Goal: Task Accomplishment & Management: Manage account settings

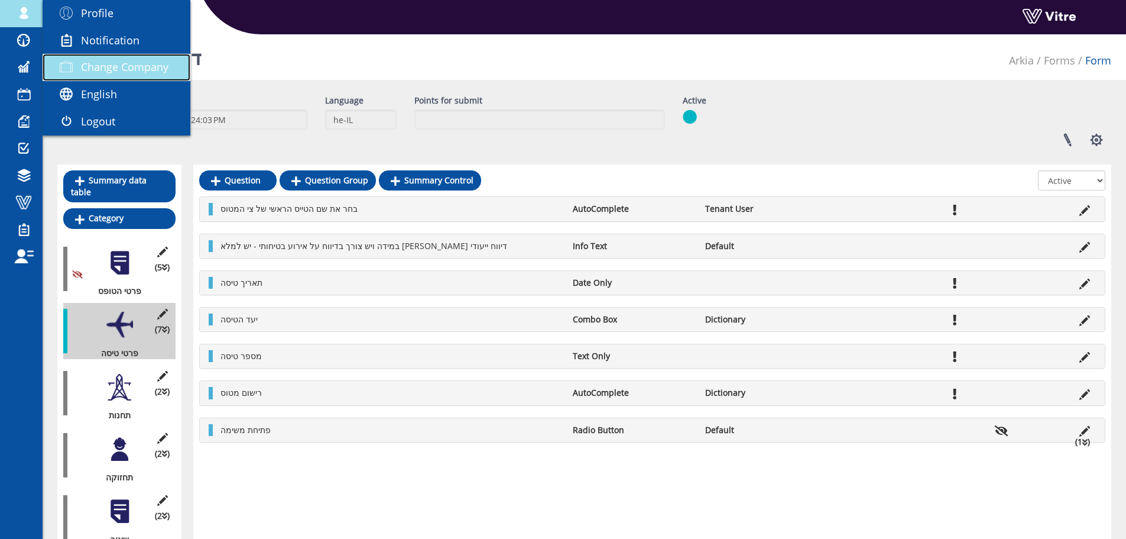
click at [131, 61] on span "Change Company" at bounding box center [124, 67] width 87 height 14
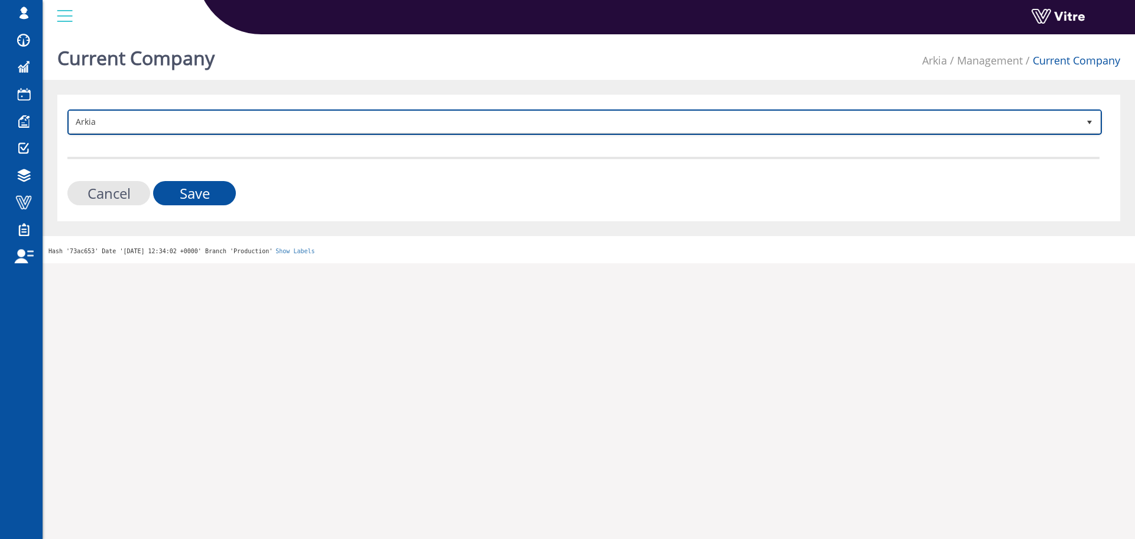
click at [206, 125] on span "Arkia" at bounding box center [574, 121] width 1010 height 21
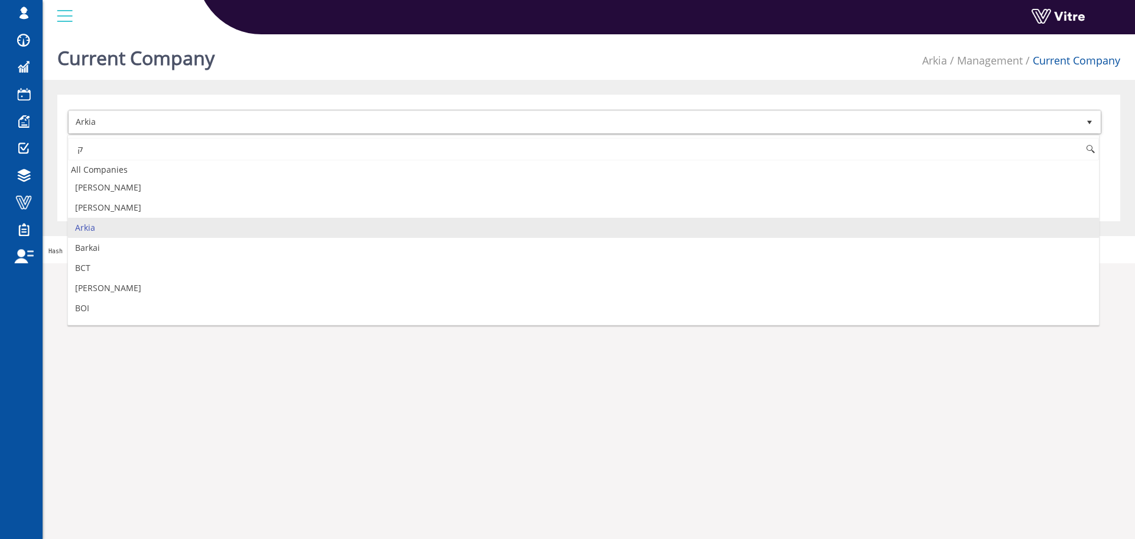
click at [166, 149] on input "ק" at bounding box center [583, 149] width 1031 height 22
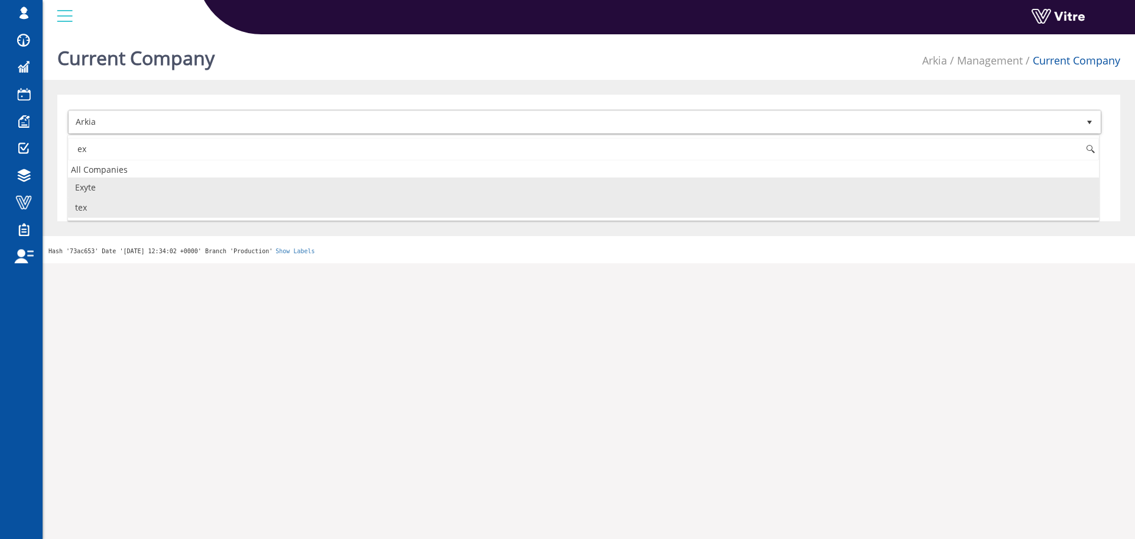
click at [125, 192] on li "Exyte" at bounding box center [583, 187] width 1031 height 20
type input "ex"
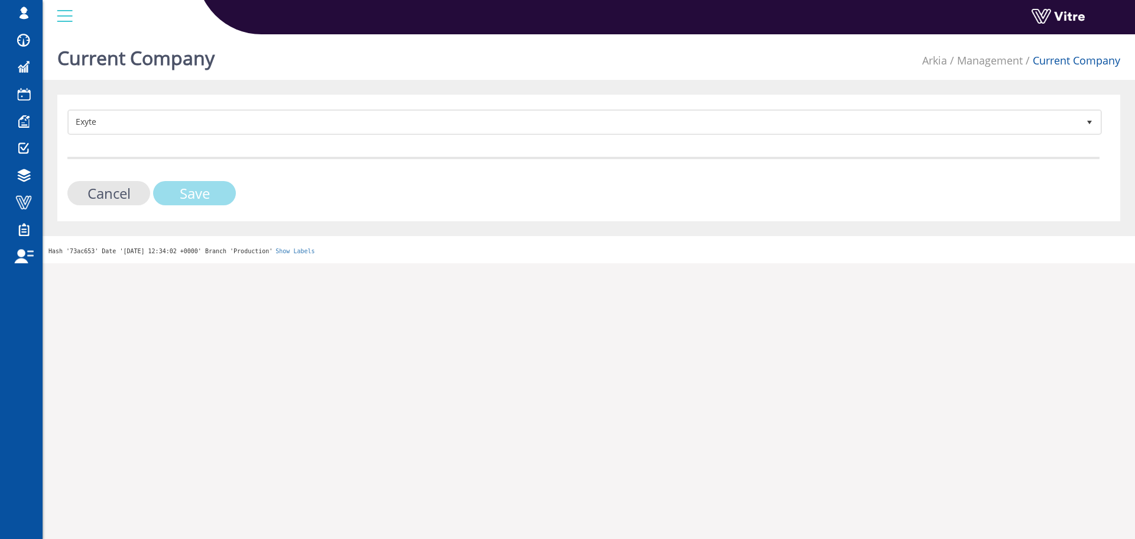
click at [186, 191] on input "Save" at bounding box center [194, 193] width 83 height 24
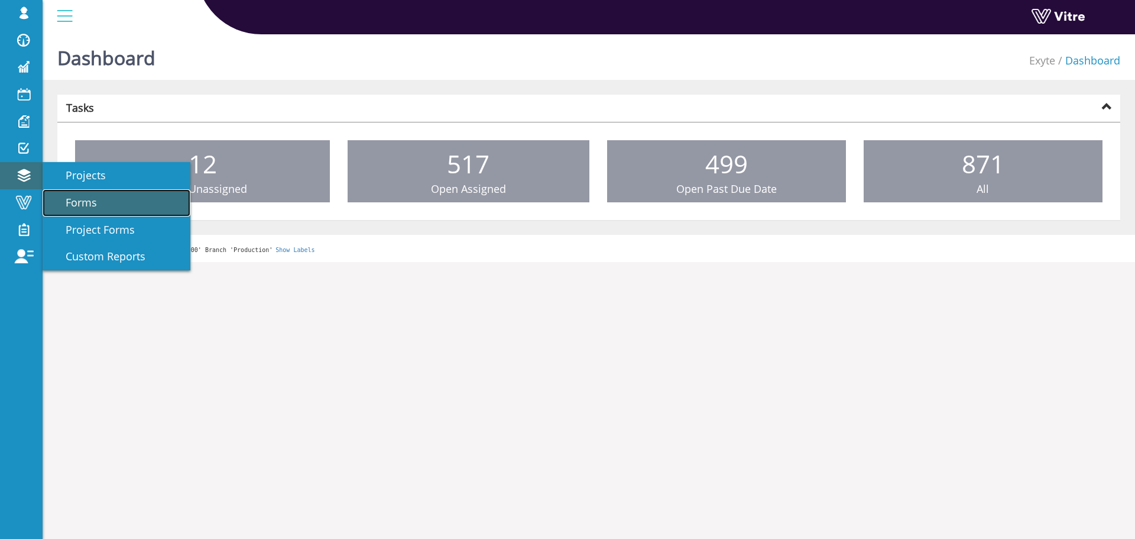
click at [96, 197] on span "Forms" at bounding box center [74, 202] width 46 height 14
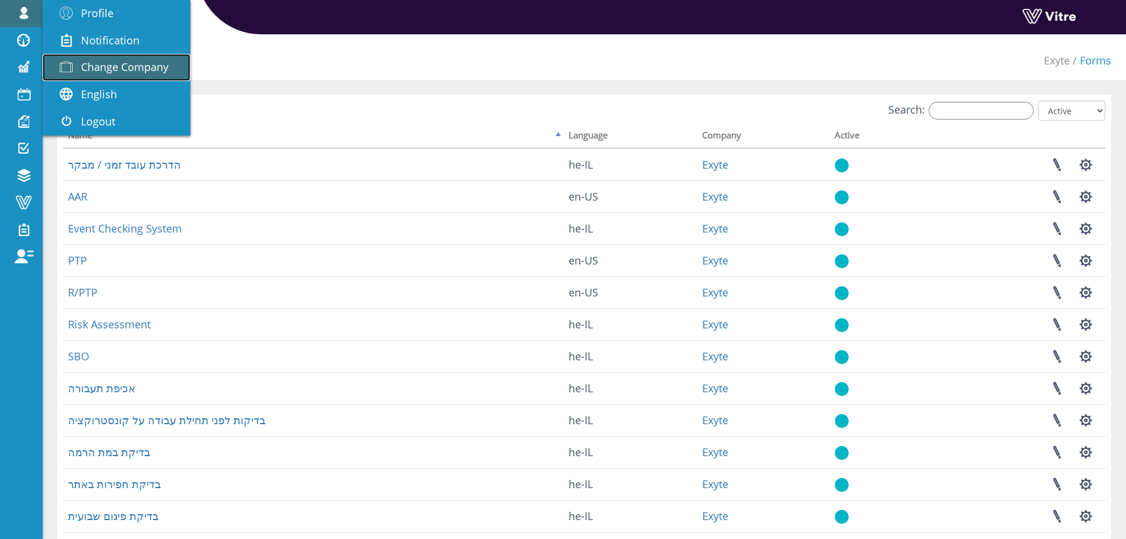
click at [129, 55] on link "Change Company" at bounding box center [117, 67] width 148 height 27
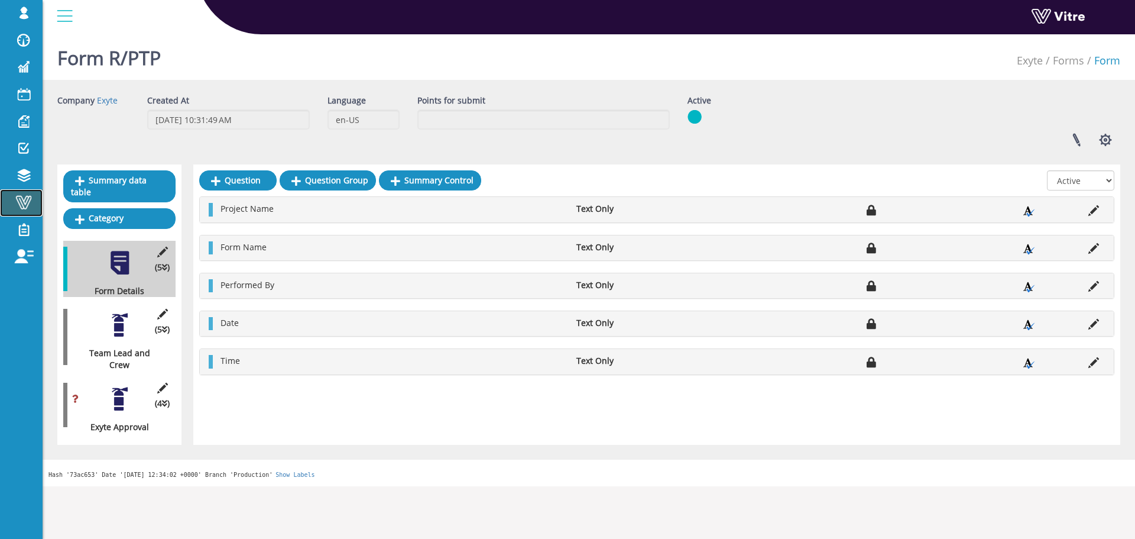
click at [18, 199] on span at bounding box center [24, 202] width 30 height 14
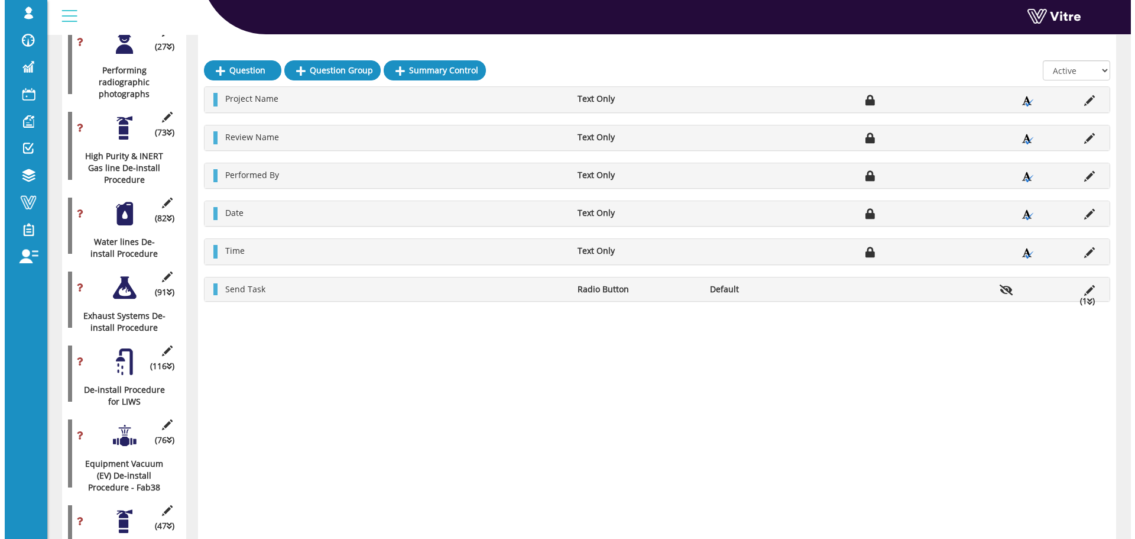
scroll to position [1655, 0]
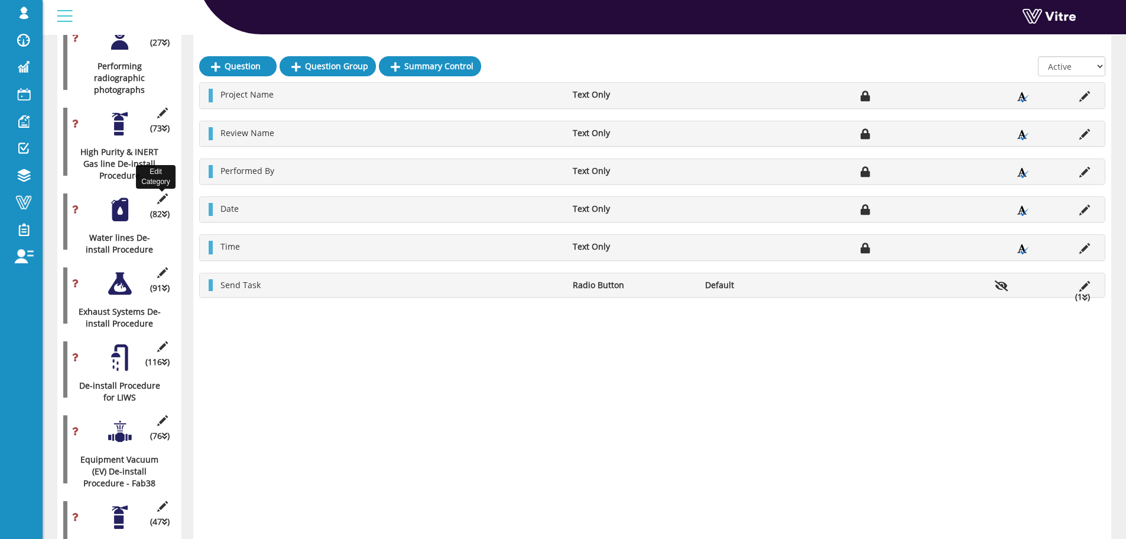
click at [168, 193] on icon at bounding box center [162, 198] width 15 height 11
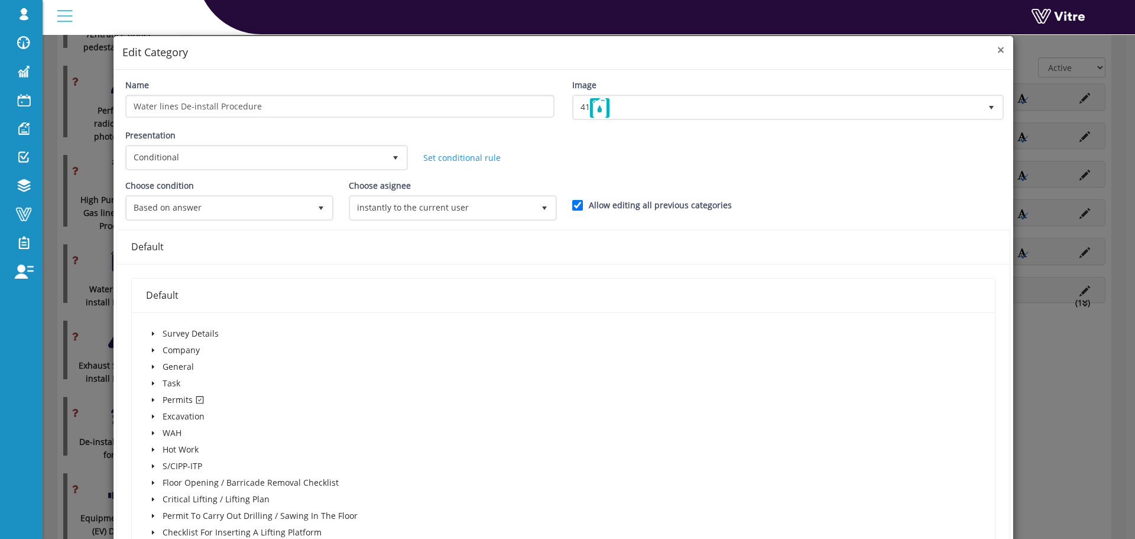
click at [997, 50] on span "×" at bounding box center [1000, 49] width 7 height 17
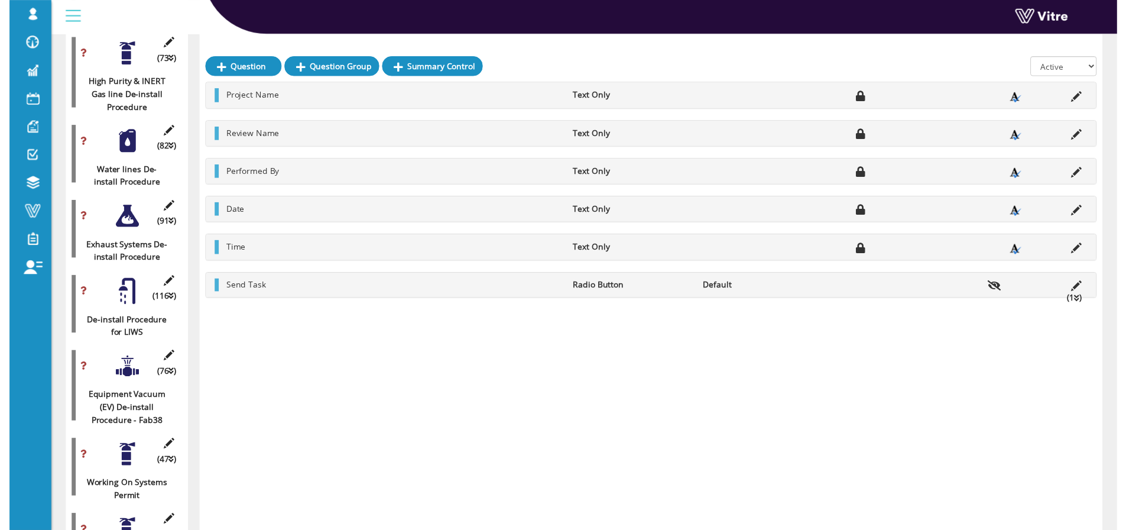
scroll to position [1773, 0]
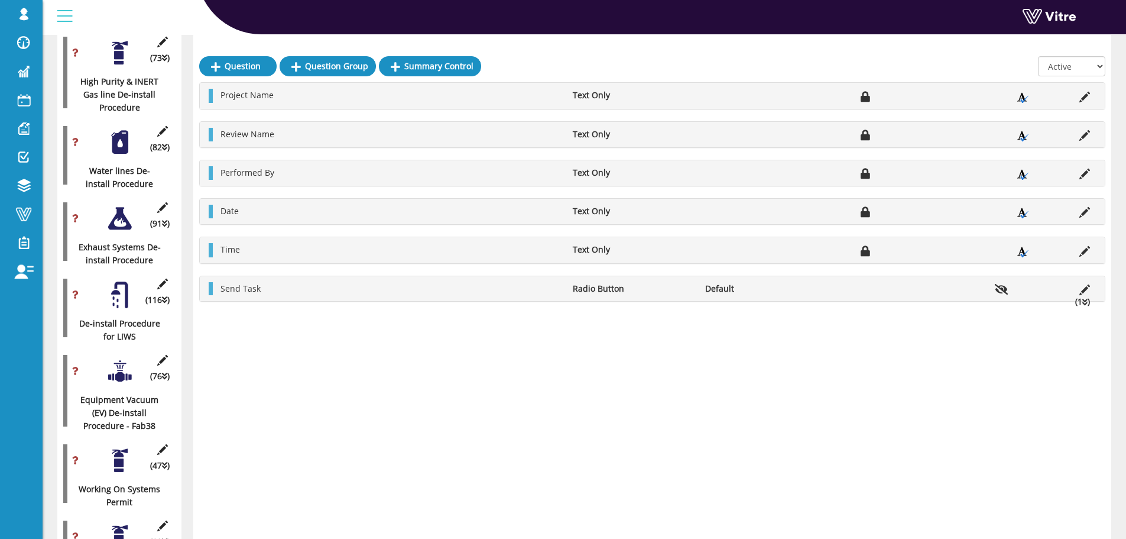
click at [116, 361] on div at bounding box center [119, 371] width 27 height 27
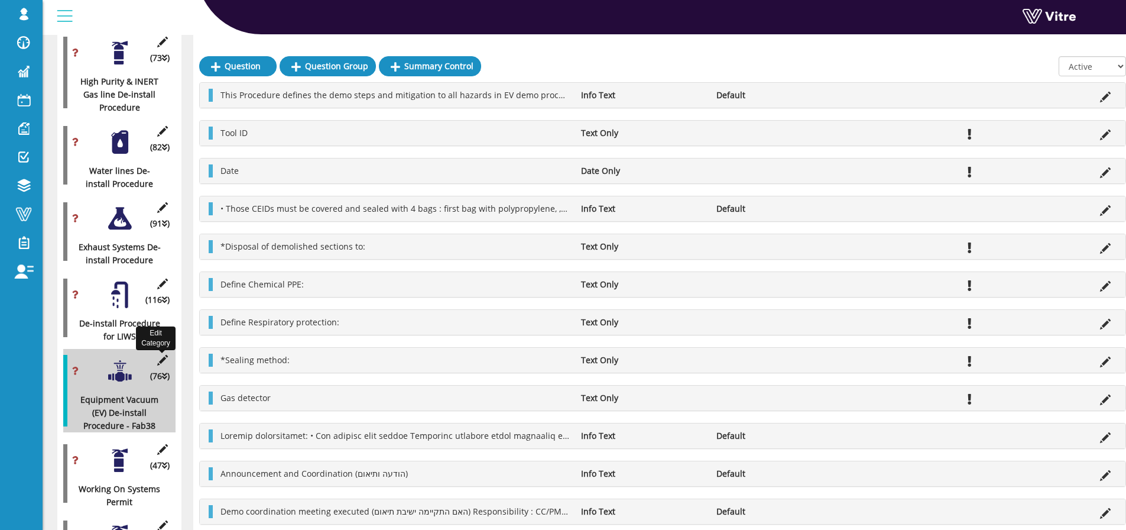
click at [161, 355] on icon at bounding box center [162, 360] width 15 height 11
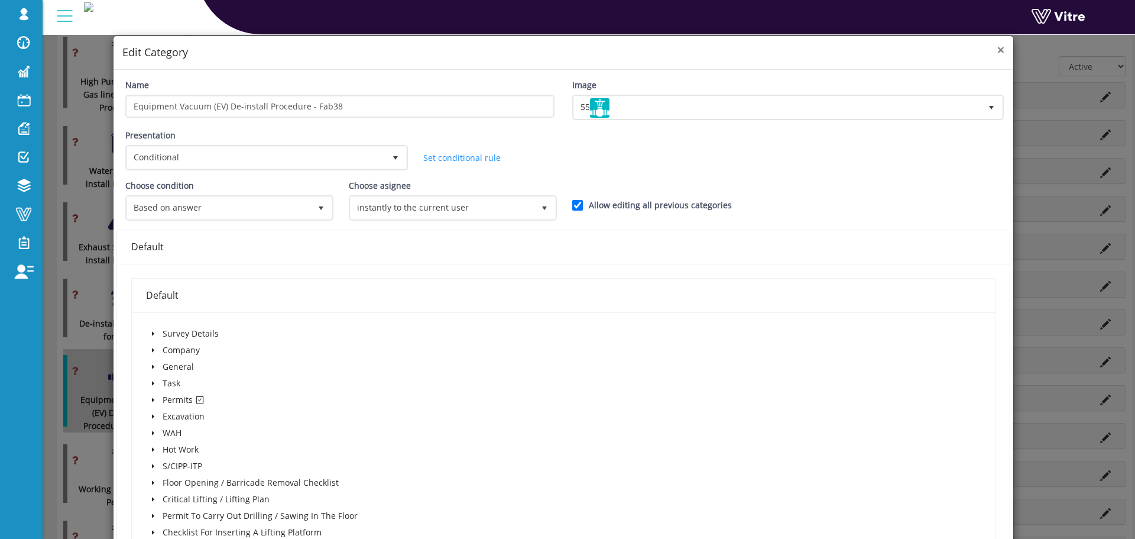
click at [997, 44] on span "×" at bounding box center [1000, 49] width 7 height 17
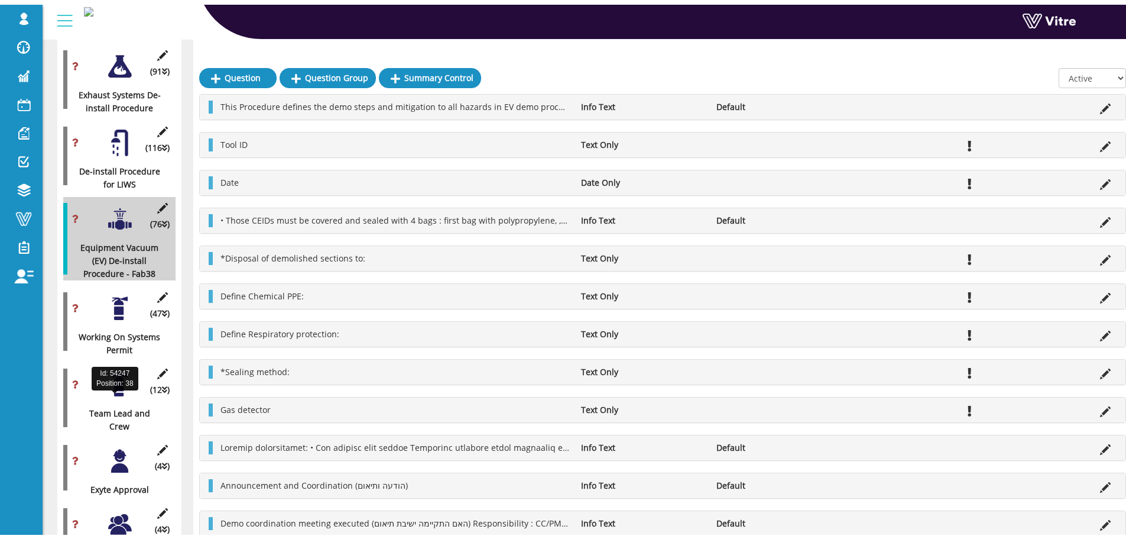
scroll to position [1951, 0]
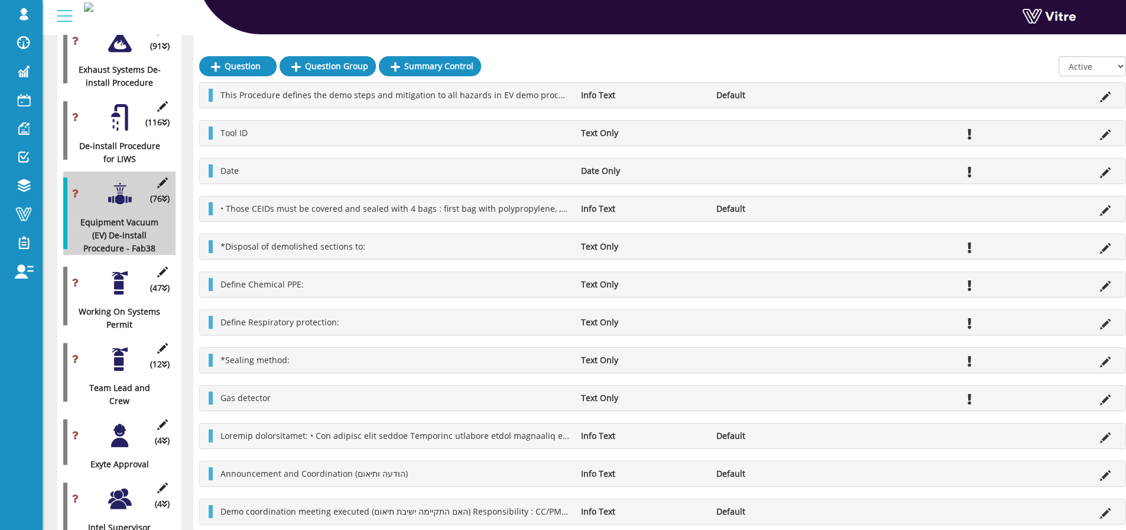
click at [124, 356] on div at bounding box center [119, 359] width 27 height 27
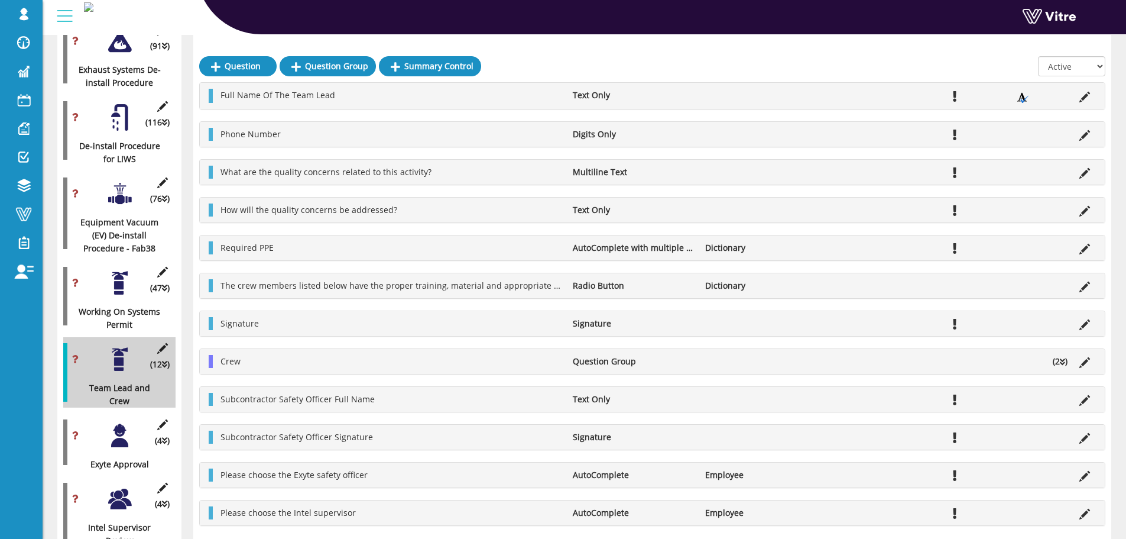
click at [1055, 364] on li "(2 )" at bounding box center [1060, 361] width 27 height 13
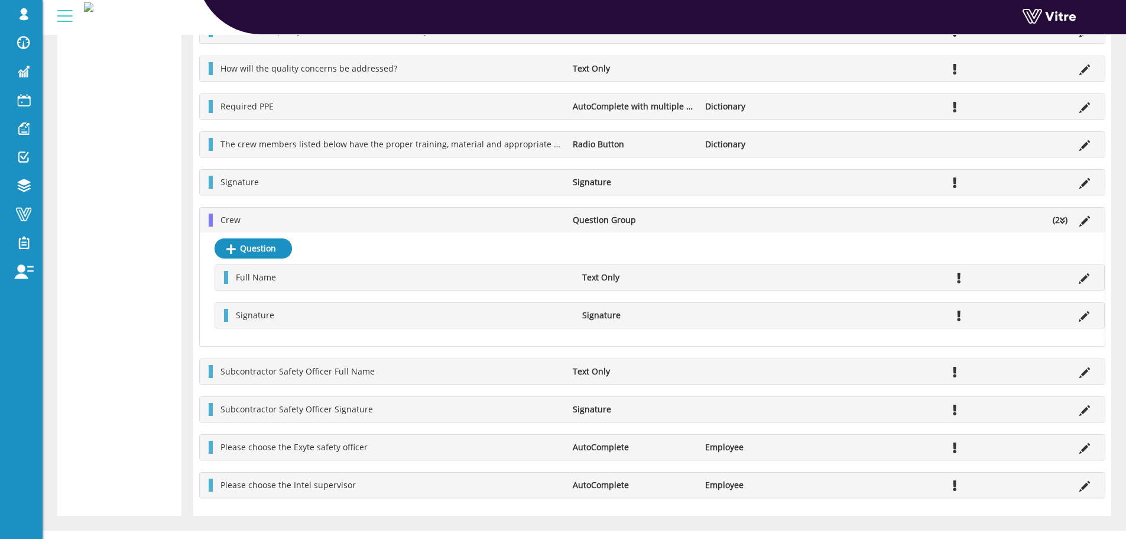
scroll to position [2503, 0]
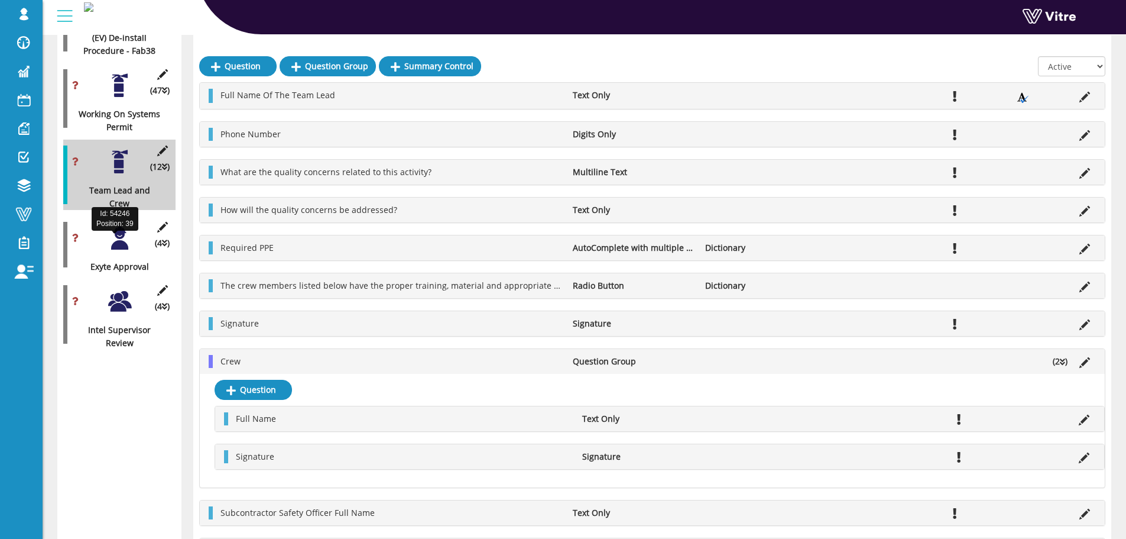
click at [112, 225] on div at bounding box center [119, 238] width 27 height 27
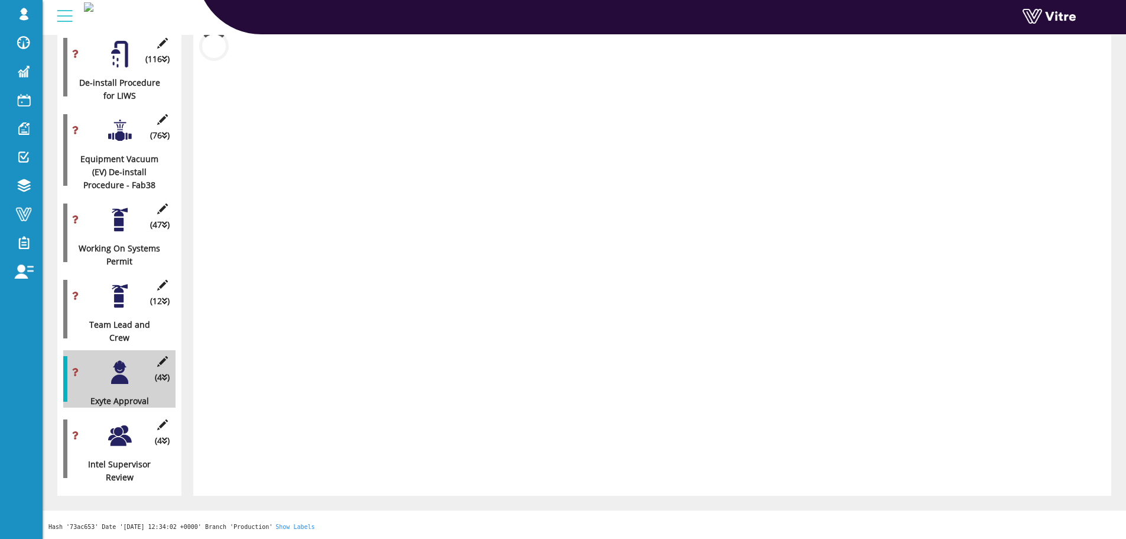
scroll to position [1989, 0]
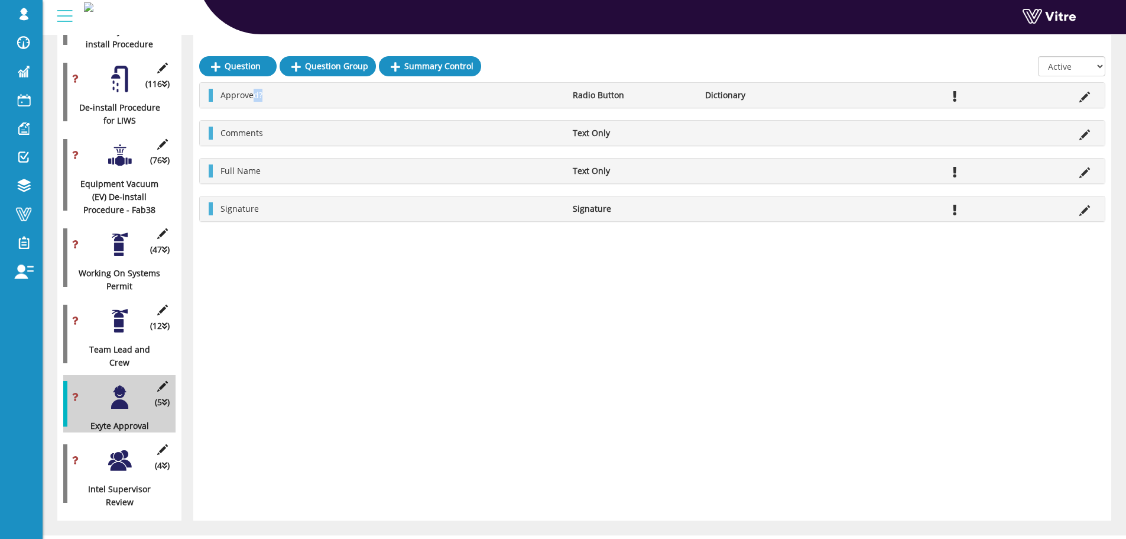
drag, startPoint x: 255, startPoint y: 99, endPoint x: 270, endPoint y: 98, distance: 14.8
click at [270, 98] on li "Approved?" at bounding box center [391, 95] width 352 height 13
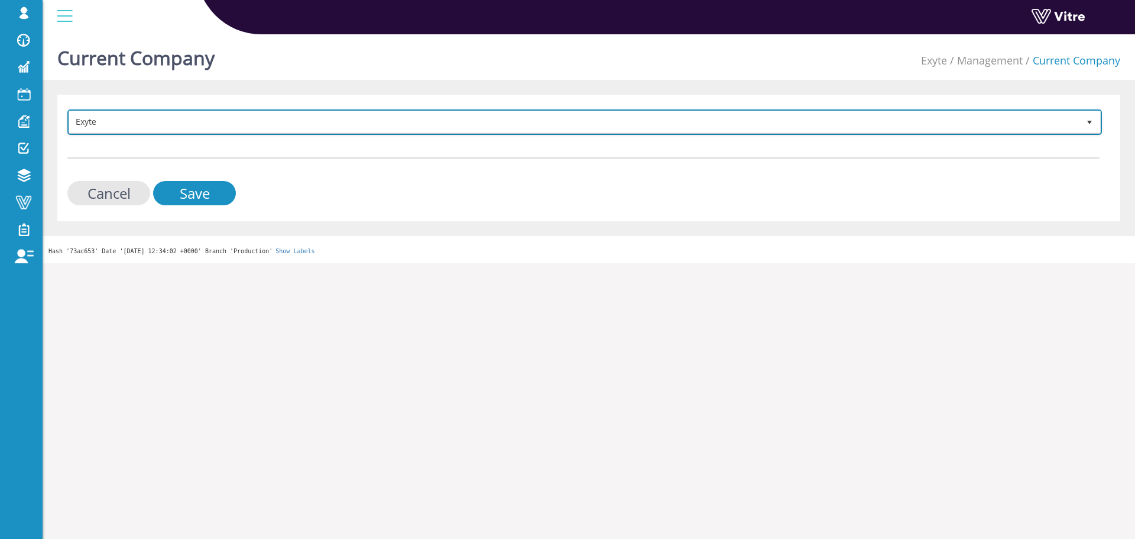
click at [254, 121] on span "Exyte" at bounding box center [574, 121] width 1010 height 21
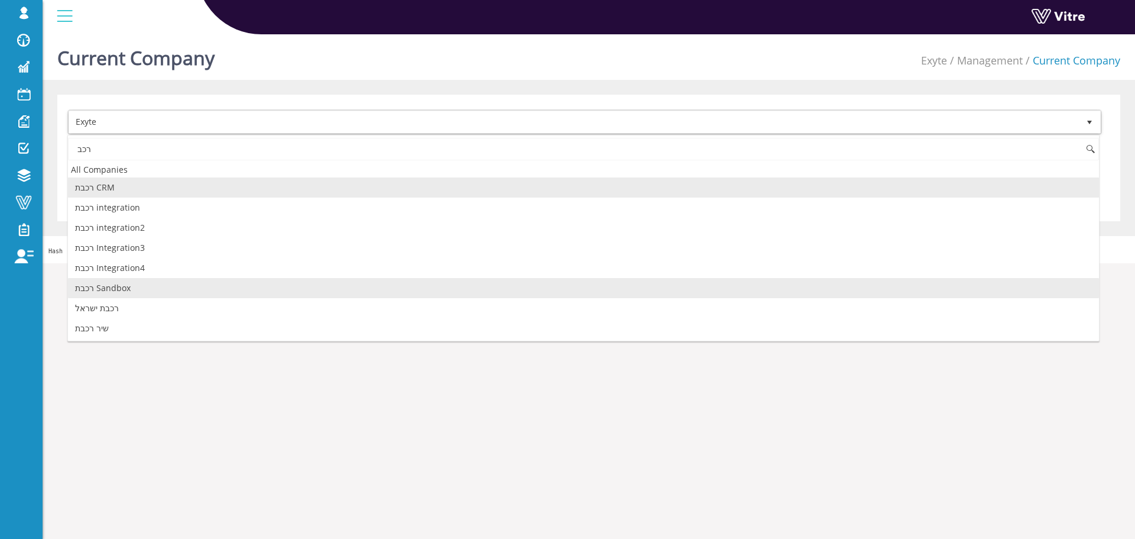
click at [125, 296] on li "רכבת Sandbox" at bounding box center [583, 288] width 1031 height 20
type input "רכב"
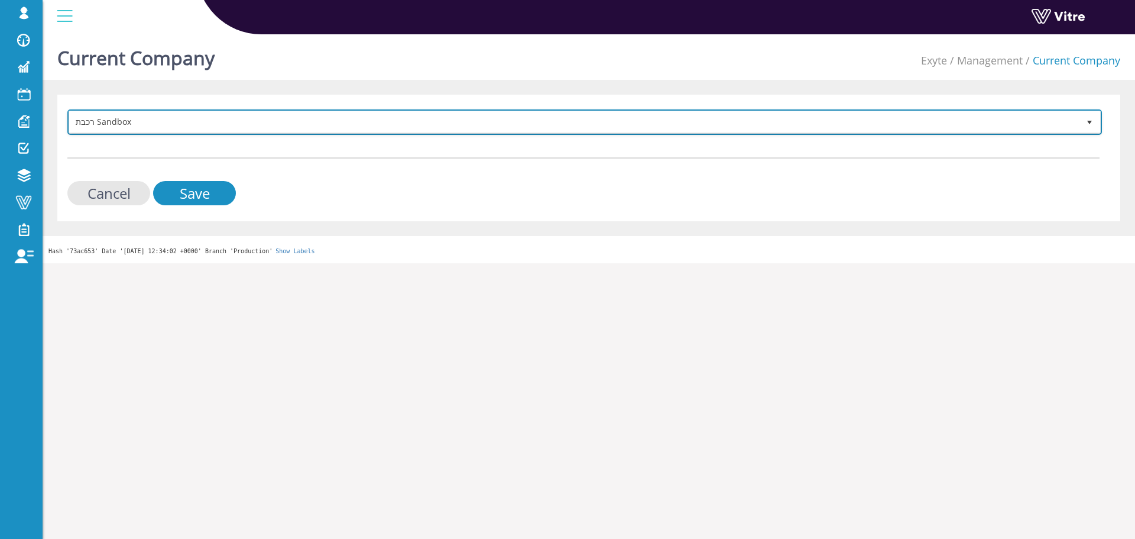
click at [192, 111] on span "רכבת Sandbox" at bounding box center [574, 121] width 1010 height 21
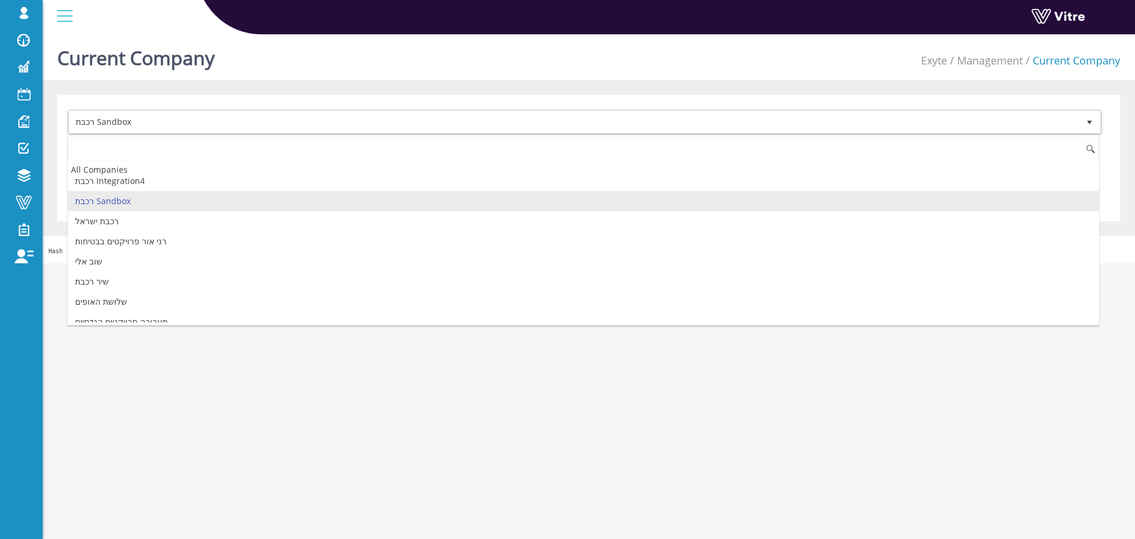
scroll to position [2367, 0]
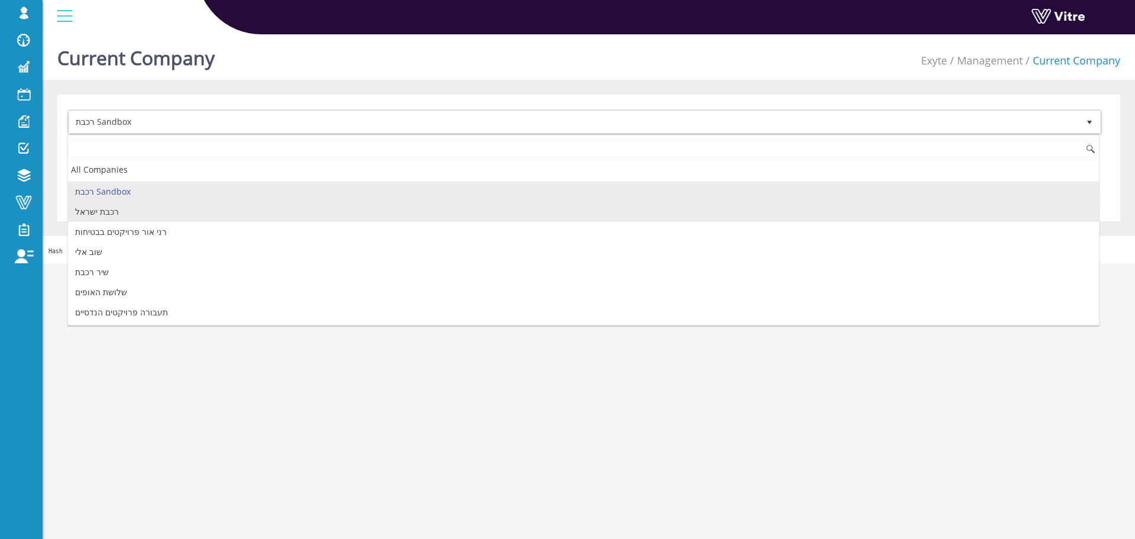
click at [130, 212] on li "רכבת ישראל" at bounding box center [583, 212] width 1031 height 20
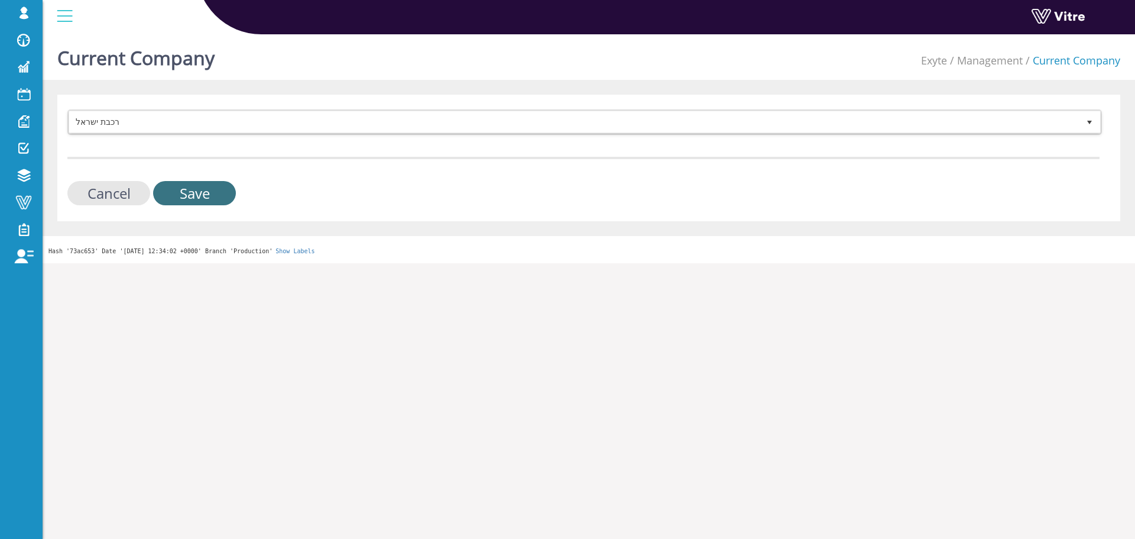
click at [168, 184] on input "Save" at bounding box center [194, 193] width 83 height 24
